Goal: Task Accomplishment & Management: Manage account settings

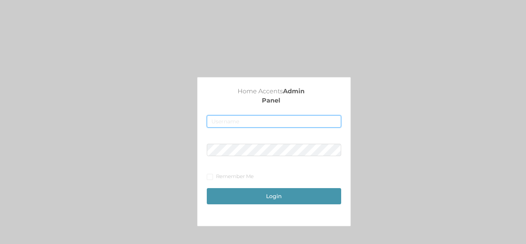
type input "[EMAIL_ADDRESS][DOMAIN_NAME]"
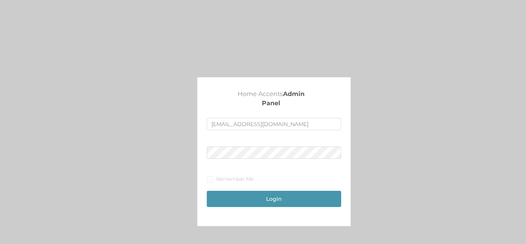
click at [283, 190] on div "Login" at bounding box center [274, 195] width 134 height 24
click at [284, 205] on button "Login" at bounding box center [274, 199] width 134 height 16
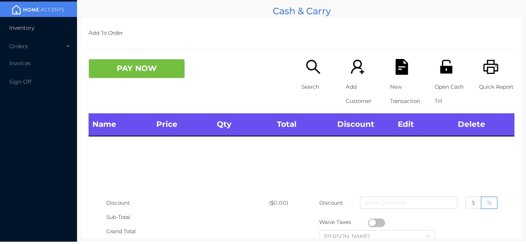
click at [32, 24] on li "Inventory" at bounding box center [38, 27] width 77 height 15
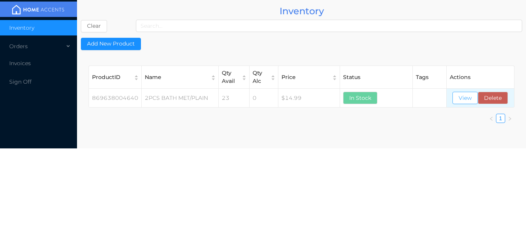
click at [466, 97] on button "View" at bounding box center [465, 98] width 25 height 12
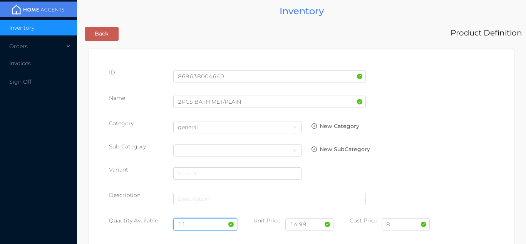
click at [202, 221] on input "11" at bounding box center [205, 224] width 64 height 12
type input "1"
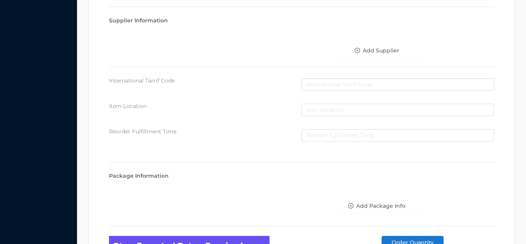
scroll to position [437, 0]
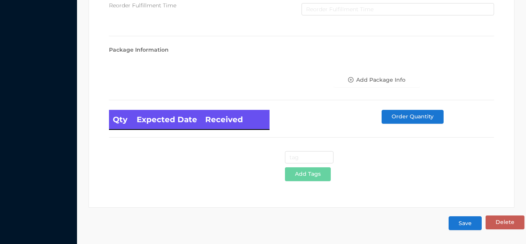
type input "24"
click at [469, 226] on button "Save" at bounding box center [465, 223] width 33 height 14
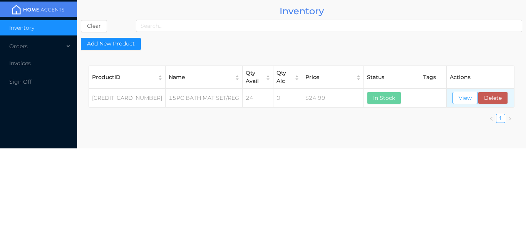
click at [459, 103] on button "View" at bounding box center [465, 98] width 25 height 12
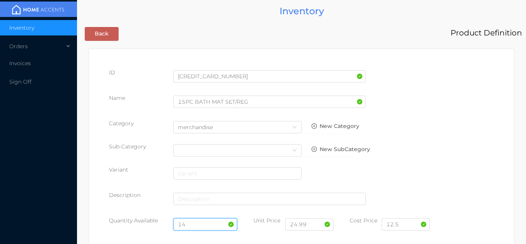
click at [201, 225] on input "14" at bounding box center [205, 224] width 64 height 12
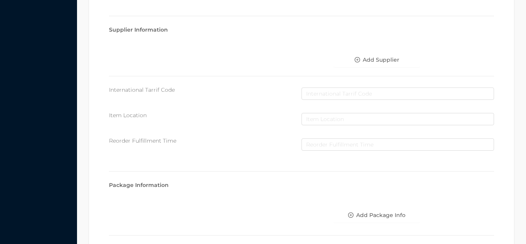
scroll to position [437, 0]
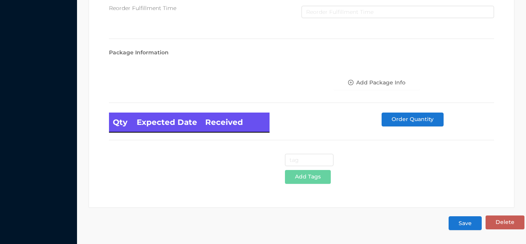
type input "12"
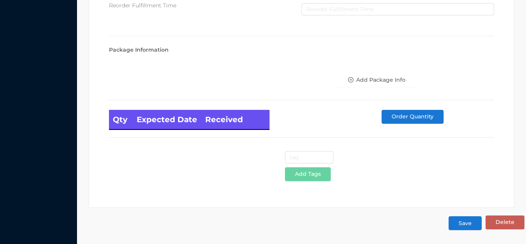
click at [471, 224] on button "Save" at bounding box center [465, 223] width 33 height 14
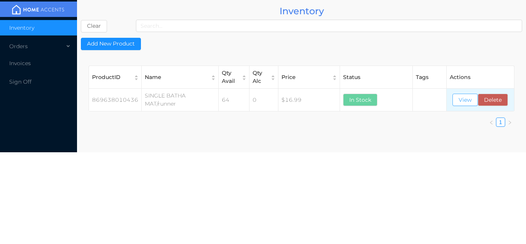
click at [465, 101] on button "View" at bounding box center [465, 100] width 25 height 12
click at [34, 48] on div "Orders" at bounding box center [38, 46] width 77 height 15
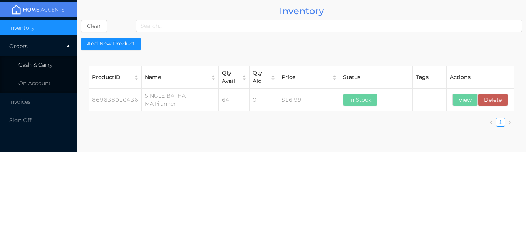
click at [52, 66] on li "Cash & Carry" at bounding box center [38, 64] width 77 height 15
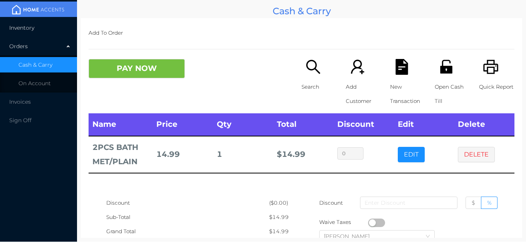
click at [31, 25] on span "Inventory" at bounding box center [21, 27] width 25 height 7
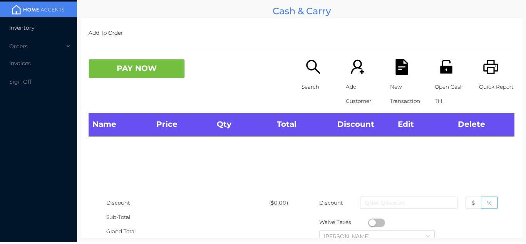
click at [32, 32] on li "Inventory" at bounding box center [38, 27] width 77 height 15
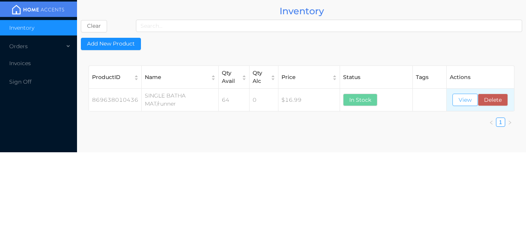
click at [460, 103] on button "View" at bounding box center [465, 100] width 25 height 12
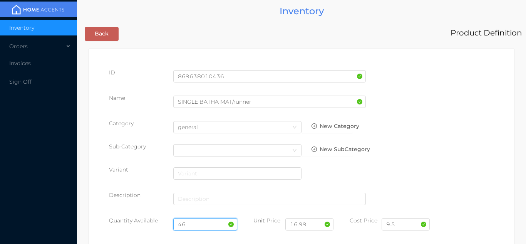
click at [211, 223] on input "46" at bounding box center [205, 224] width 64 height 12
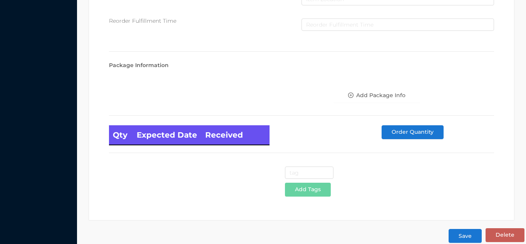
scroll to position [437, 0]
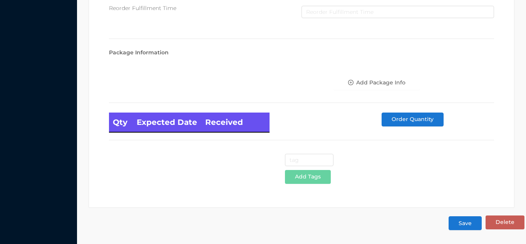
type input "48"
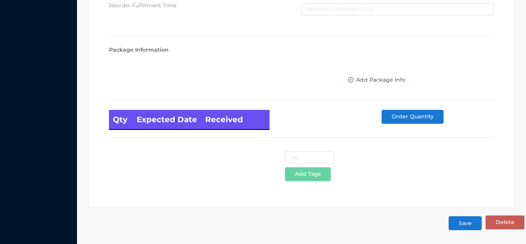
click at [472, 227] on button "Save" at bounding box center [465, 223] width 33 height 14
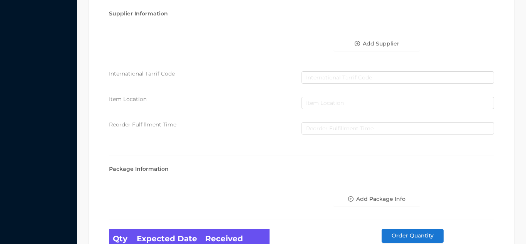
scroll to position [0, 0]
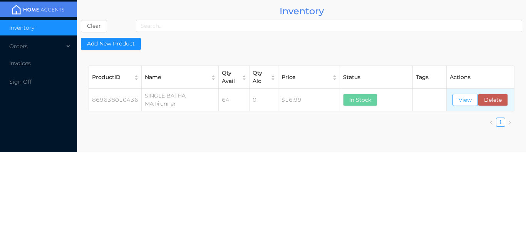
click at [469, 101] on button "View" at bounding box center [465, 100] width 25 height 12
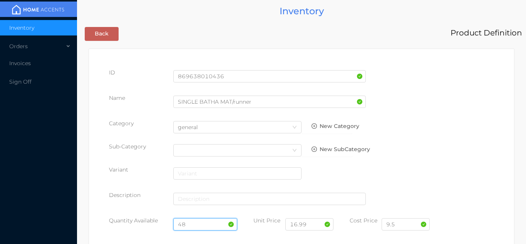
click at [202, 226] on input "48" at bounding box center [205, 224] width 64 height 12
type input "4"
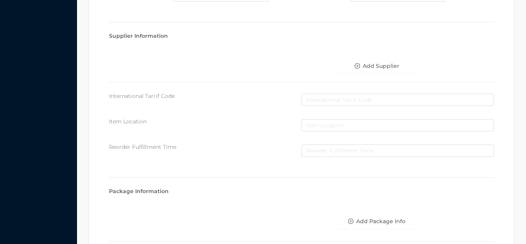
scroll to position [437, 0]
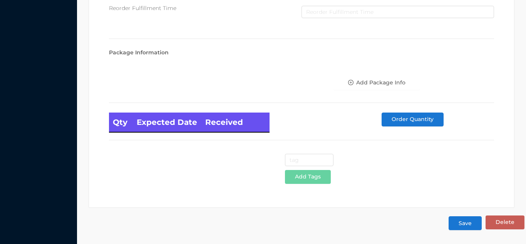
type input "24"
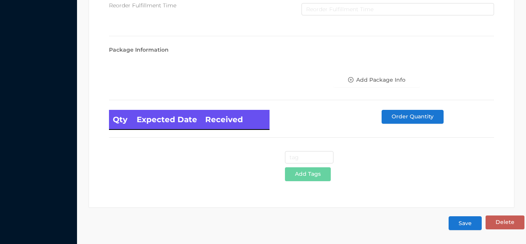
click at [469, 222] on button "Save" at bounding box center [465, 223] width 33 height 14
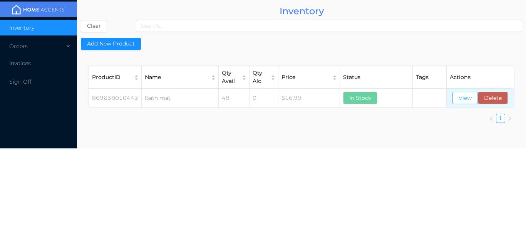
click at [467, 100] on button "View" at bounding box center [465, 98] width 25 height 12
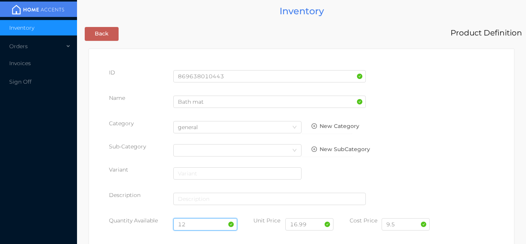
click at [202, 223] on input "12" at bounding box center [205, 224] width 64 height 12
type input "1"
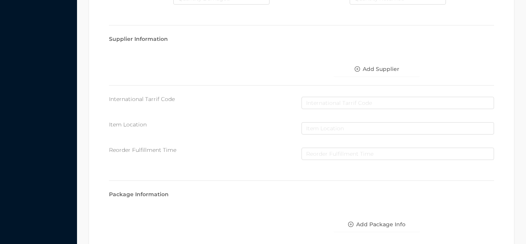
scroll to position [437, 0]
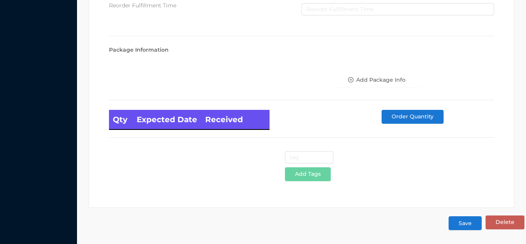
type input "24"
click at [460, 225] on button "Save" at bounding box center [465, 223] width 33 height 14
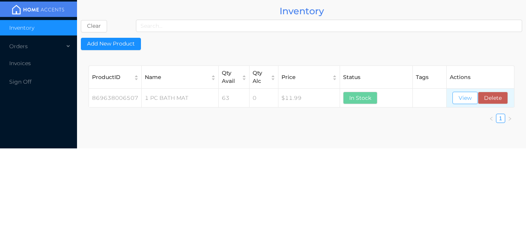
click at [456, 101] on button "View" at bounding box center [465, 98] width 25 height 12
click at [464, 103] on button "View" at bounding box center [465, 98] width 25 height 12
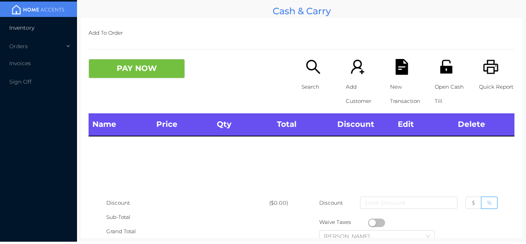
click at [29, 29] on span "Inventory" at bounding box center [21, 27] width 25 height 7
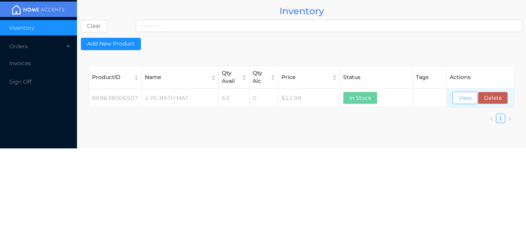
click at [468, 102] on button "View" at bounding box center [465, 98] width 25 height 12
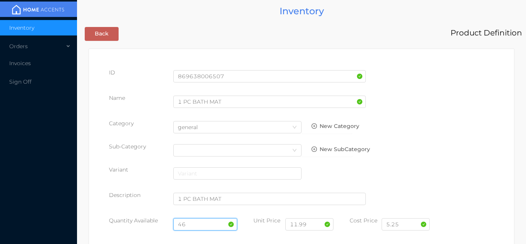
click at [193, 223] on input "46" at bounding box center [205, 224] width 64 height 12
type input "4"
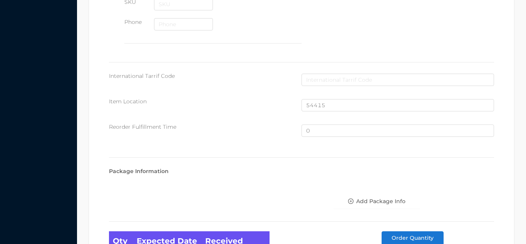
scroll to position [519, 0]
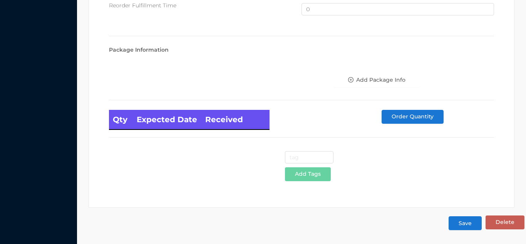
type input "24"
click at [470, 227] on button "Save" at bounding box center [465, 223] width 33 height 14
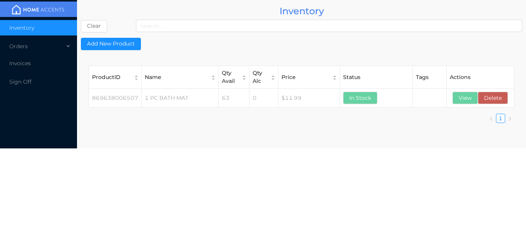
scroll to position [0, 0]
click at [460, 102] on button "View" at bounding box center [465, 98] width 25 height 12
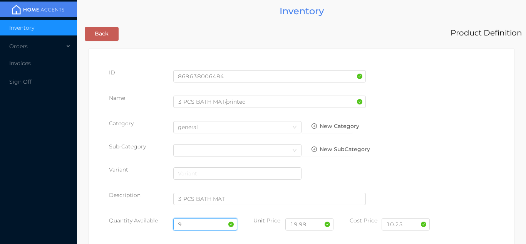
click at [199, 223] on input "9" at bounding box center [205, 224] width 64 height 12
type input "12"
click at [409, 227] on input "10.25" at bounding box center [406, 224] width 48 height 12
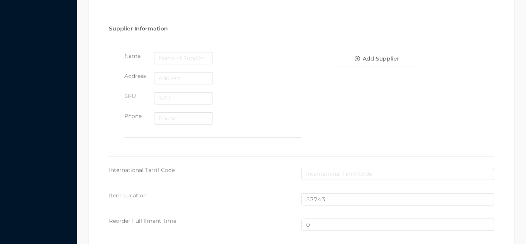
scroll to position [519, 0]
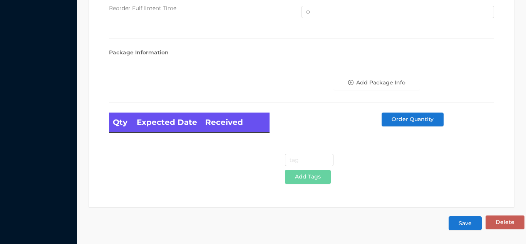
type input "10.00"
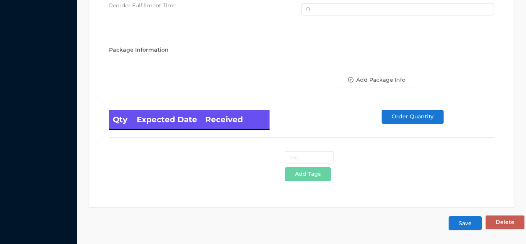
click at [475, 226] on button "Save" at bounding box center [465, 223] width 33 height 14
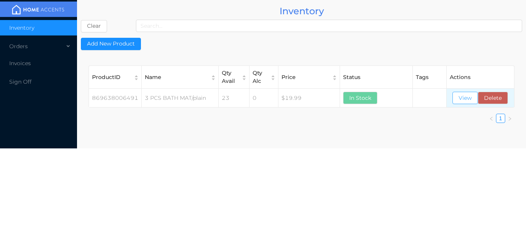
click at [466, 101] on button "View" at bounding box center [465, 98] width 25 height 12
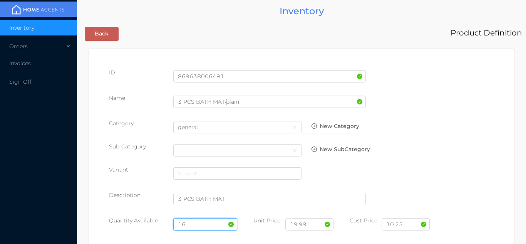
click at [196, 223] on input "16" at bounding box center [205, 224] width 64 height 12
type input "1"
type input "12"
click at [415, 227] on input "10.25" at bounding box center [406, 224] width 48 height 12
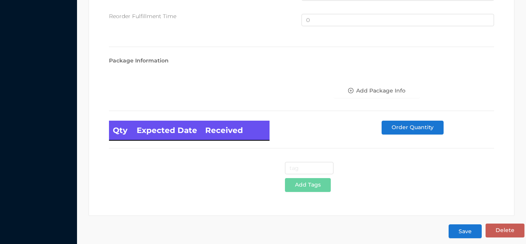
scroll to position [519, 0]
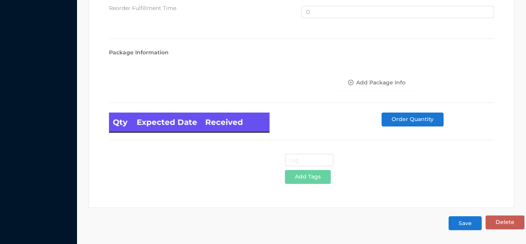
type input "10.00"
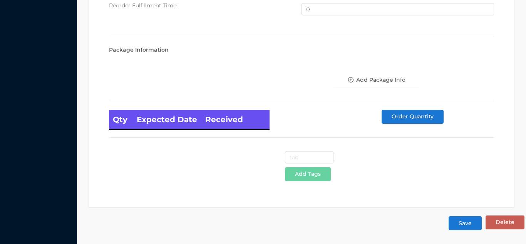
click at [472, 230] on button "Save" at bounding box center [465, 223] width 33 height 14
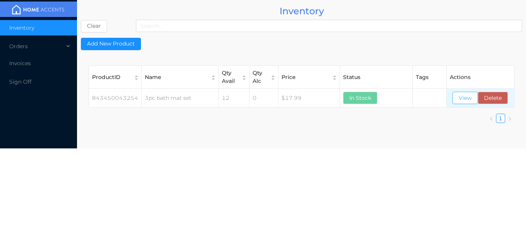
click at [464, 99] on button "View" at bounding box center [465, 98] width 25 height 12
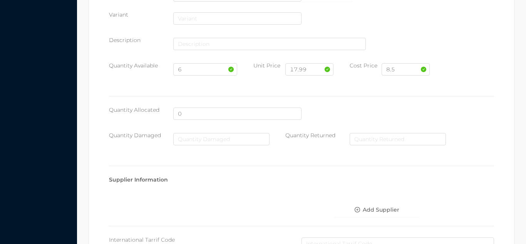
scroll to position [437, 0]
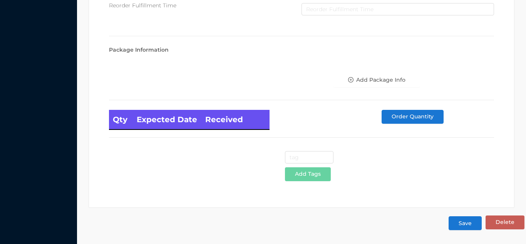
click at [472, 228] on button "Save" at bounding box center [465, 223] width 33 height 14
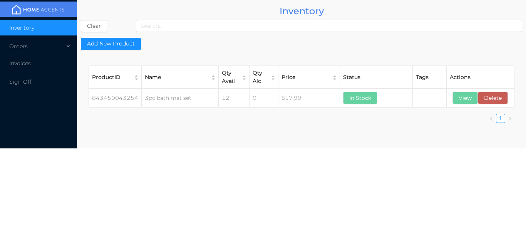
scroll to position [0, 0]
click at [463, 94] on button "View" at bounding box center [465, 98] width 25 height 12
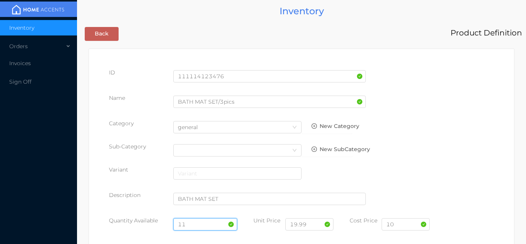
click at [200, 219] on input "11" at bounding box center [205, 224] width 64 height 12
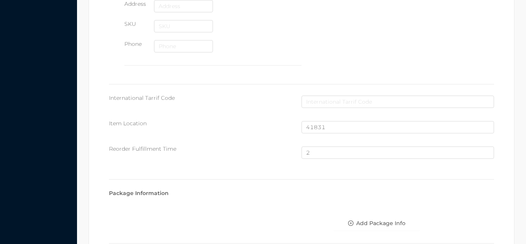
scroll to position [519, 0]
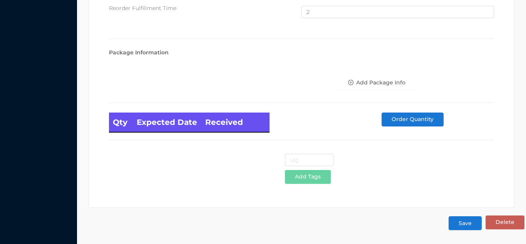
type input "12"
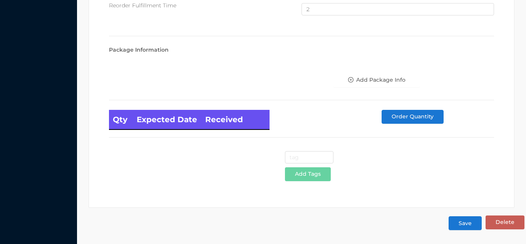
click at [467, 228] on button "Save" at bounding box center [465, 223] width 33 height 14
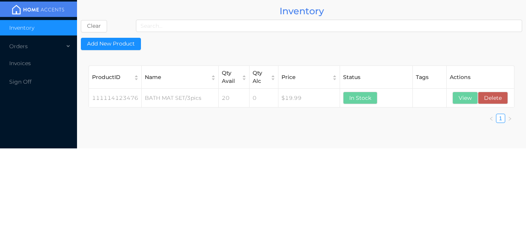
scroll to position [0, 0]
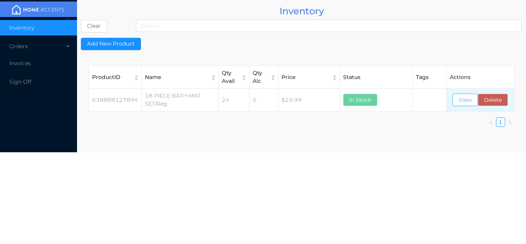
click at [469, 103] on button "View" at bounding box center [465, 100] width 25 height 12
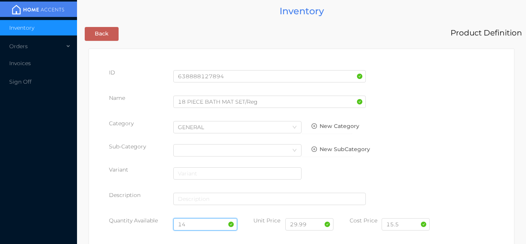
click at [200, 224] on input "14" at bounding box center [205, 224] width 64 height 12
type input "1"
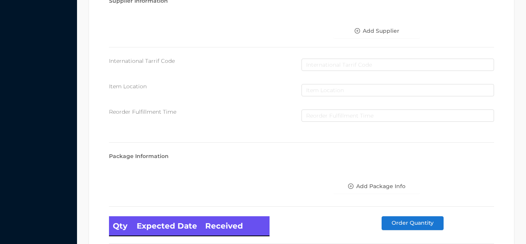
scroll to position [437, 0]
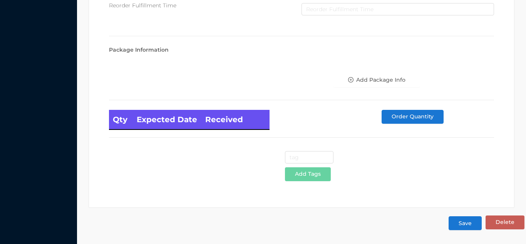
type input "12"
click at [466, 227] on button "Save" at bounding box center [465, 223] width 33 height 14
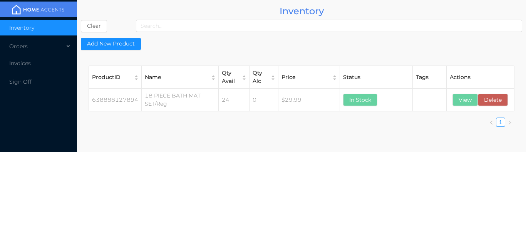
scroll to position [0, 0]
click at [471, 101] on button "View" at bounding box center [465, 100] width 25 height 12
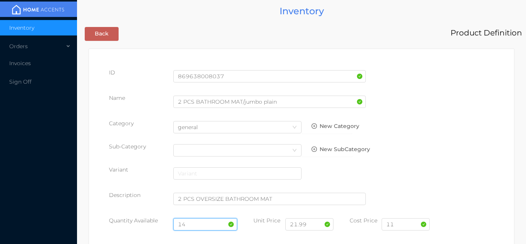
click at [202, 223] on input "14" at bounding box center [205, 224] width 64 height 12
type input "1"
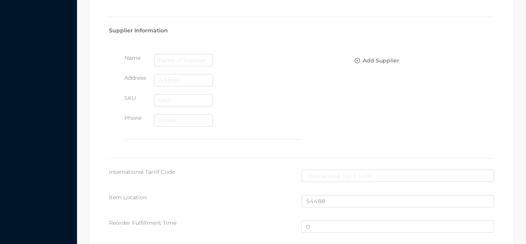
scroll to position [519, 0]
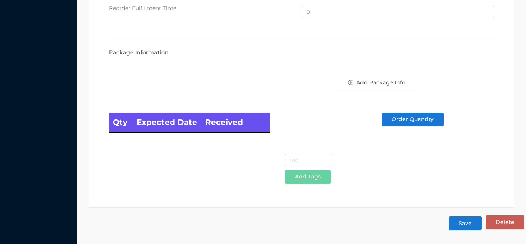
type input "12"
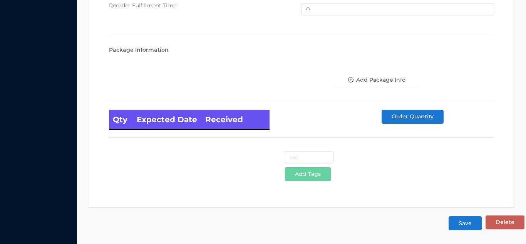
click at [466, 227] on button "Save" at bounding box center [465, 223] width 33 height 14
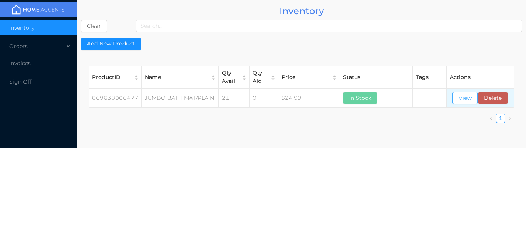
click at [465, 98] on button "View" at bounding box center [465, 98] width 25 height 12
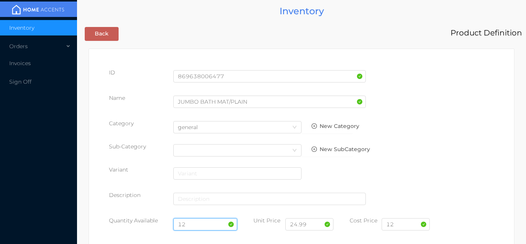
click at [205, 224] on input "12" at bounding box center [205, 224] width 64 height 12
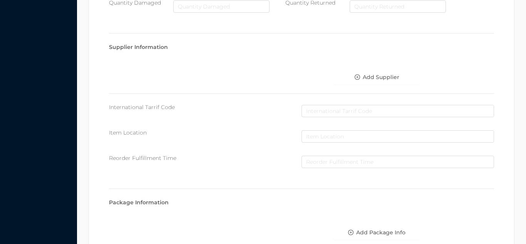
scroll to position [437, 0]
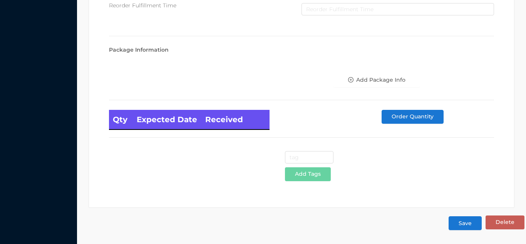
click at [471, 230] on button "Save" at bounding box center [465, 223] width 33 height 14
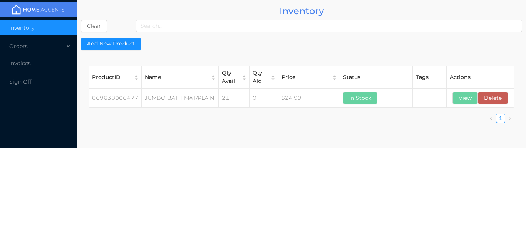
scroll to position [0, 0]
click at [472, 101] on button "View" at bounding box center [465, 98] width 25 height 12
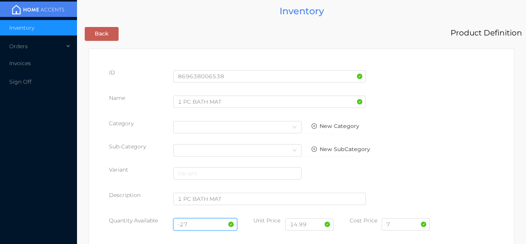
click at [205, 225] on input "-27" at bounding box center [205, 224] width 64 height 12
type input "-"
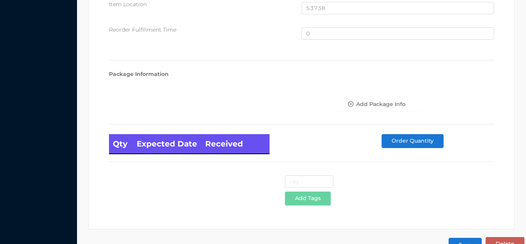
scroll to position [519, 0]
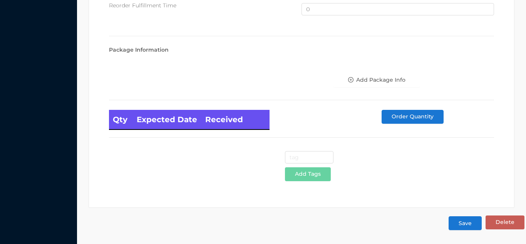
type input "12"
click at [466, 225] on button "Save" at bounding box center [465, 223] width 33 height 14
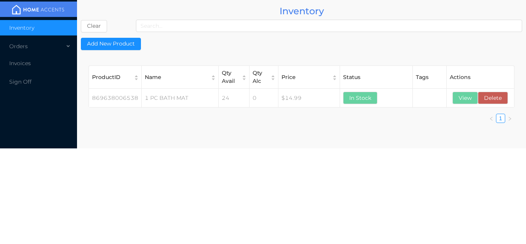
scroll to position [0, 0]
click at [465, 101] on button "View" at bounding box center [465, 98] width 25 height 12
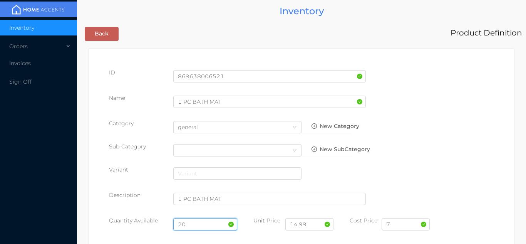
click at [198, 227] on input "20" at bounding box center [205, 224] width 64 height 12
type input "2"
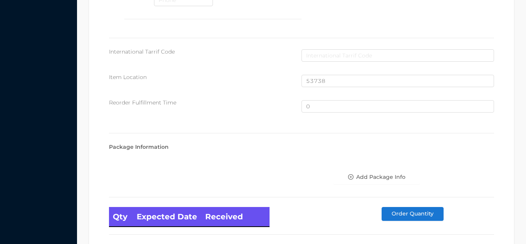
scroll to position [519, 0]
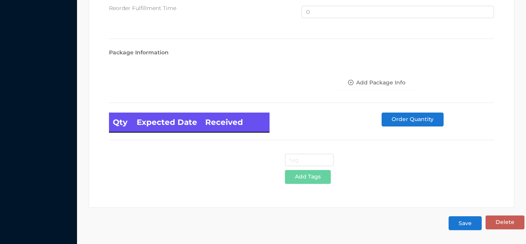
type input "12"
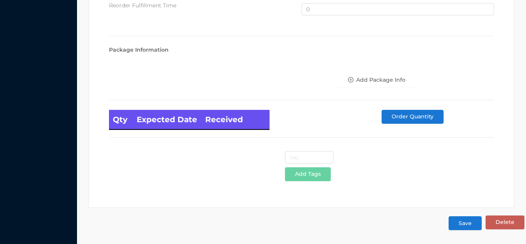
click at [463, 227] on button "Save" at bounding box center [465, 223] width 33 height 14
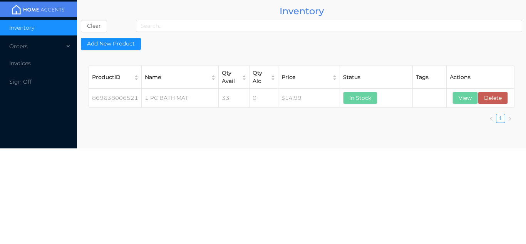
scroll to position [0, 0]
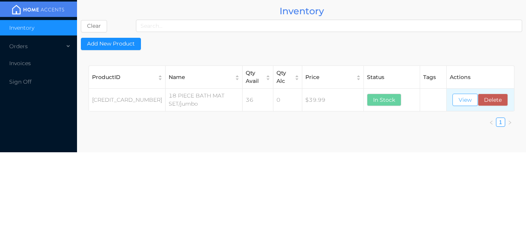
click at [464, 104] on button "View" at bounding box center [465, 100] width 25 height 12
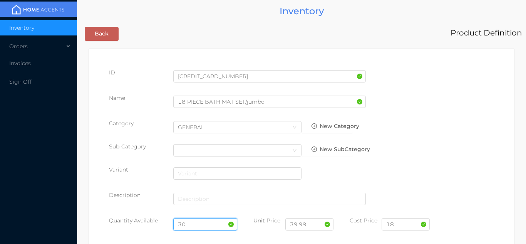
click at [208, 224] on input "30" at bounding box center [205, 224] width 64 height 12
type input "3"
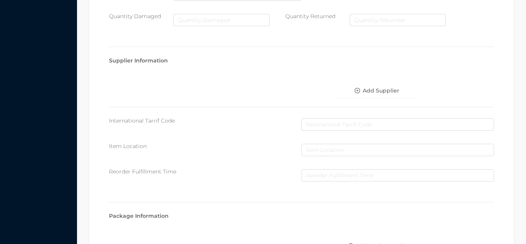
scroll to position [437, 0]
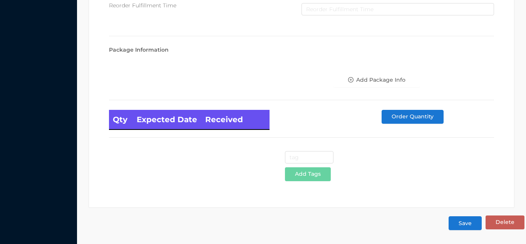
type input "12"
click at [473, 227] on button "Save" at bounding box center [465, 223] width 33 height 14
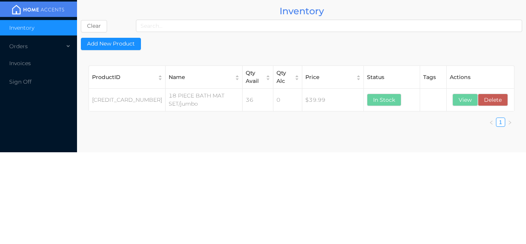
scroll to position [0, 0]
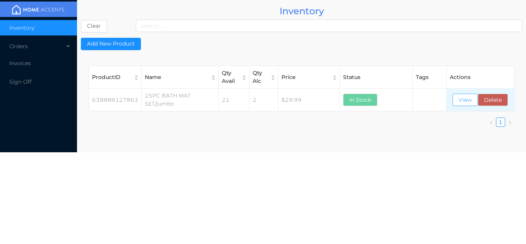
click at [466, 104] on button "View" at bounding box center [465, 100] width 25 height 12
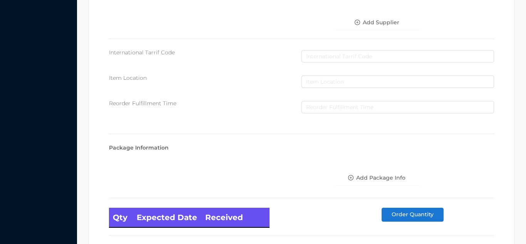
scroll to position [437, 0]
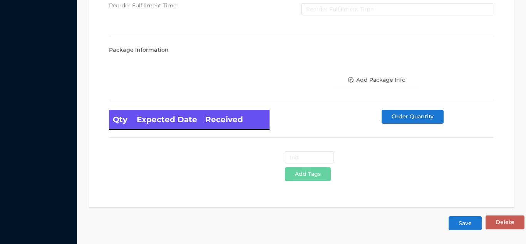
click at [465, 227] on button "Save" at bounding box center [465, 223] width 33 height 14
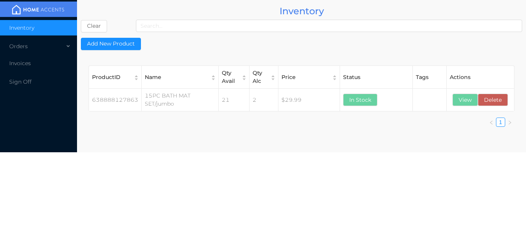
scroll to position [0, 0]
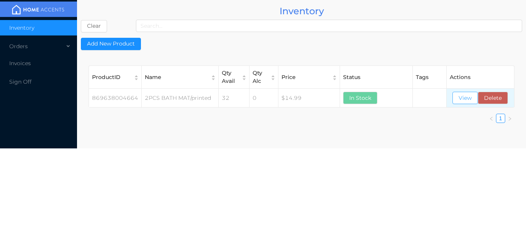
click at [464, 100] on button "View" at bounding box center [465, 98] width 25 height 12
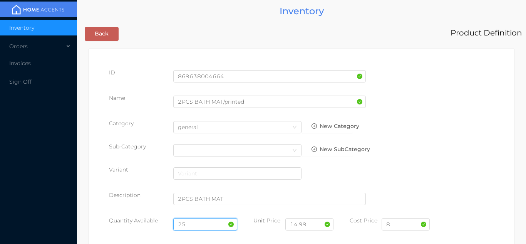
click at [198, 223] on input "25" at bounding box center [205, 224] width 64 height 12
type input "2"
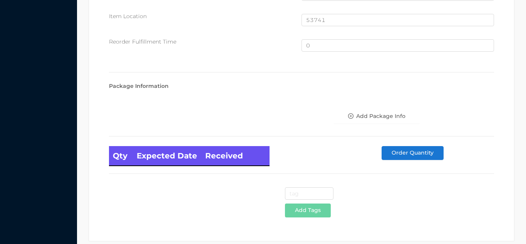
scroll to position [519, 0]
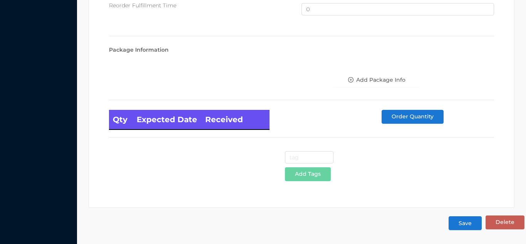
type input "12"
click at [474, 217] on button "Save" at bounding box center [465, 223] width 33 height 14
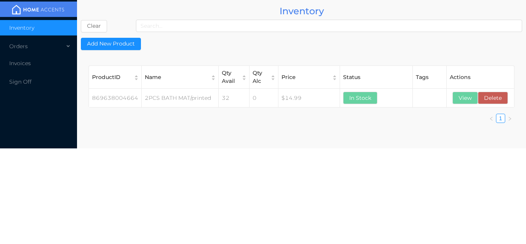
scroll to position [0, 0]
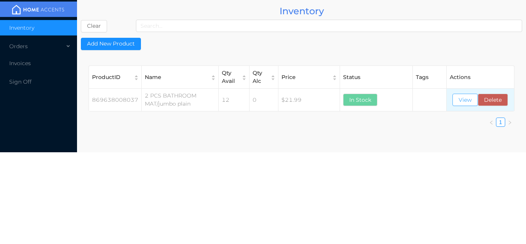
click at [464, 102] on button "View" at bounding box center [465, 100] width 25 height 12
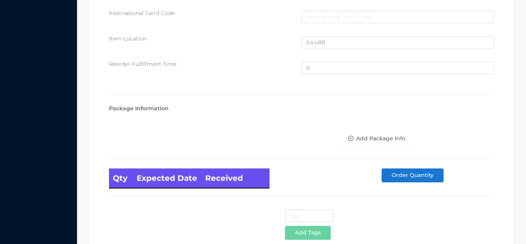
scroll to position [519, 0]
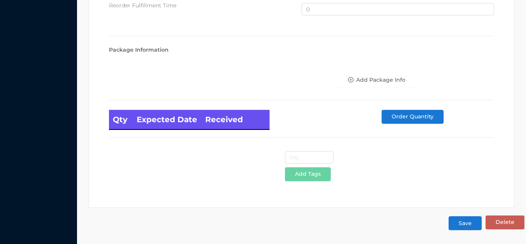
click at [462, 219] on button "Save" at bounding box center [465, 223] width 33 height 14
